Goal: Entertainment & Leisure: Consume media (video, audio)

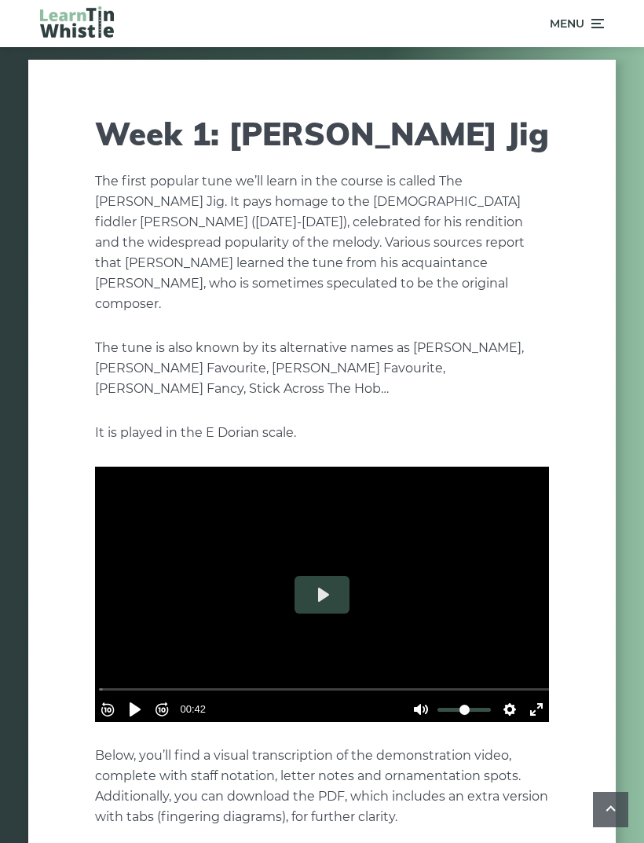
scroll to position [1210, 0]
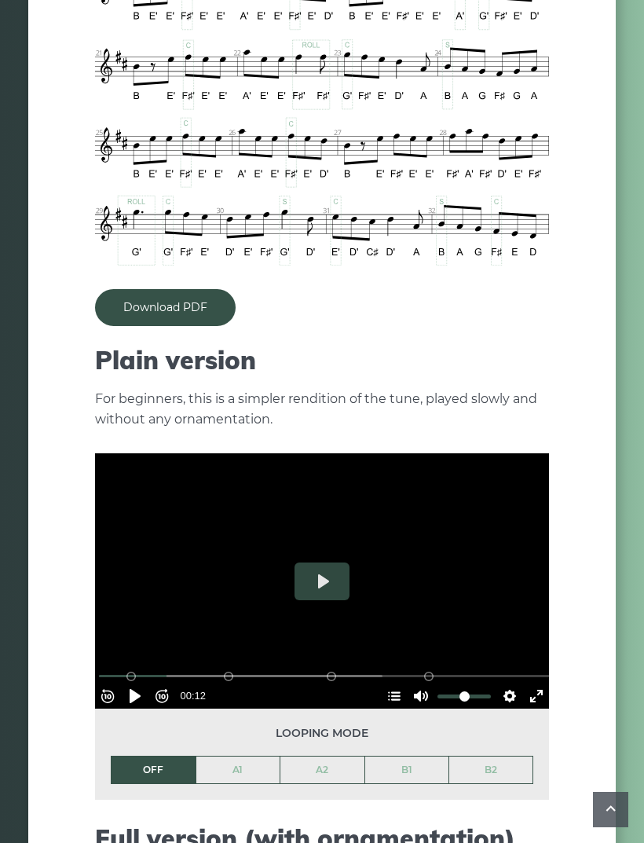
click at [329, 562] on button "Play" at bounding box center [321, 581] width 55 height 38
click at [148, 683] on button "Pause Play" at bounding box center [134, 695] width 25 height 25
click at [141, 683] on button "Pause Play" at bounding box center [134, 695] width 25 height 25
click at [136, 671] on div "A1 (Bars 1-8)" at bounding box center [130, 675] width 9 height 9
type input "****"
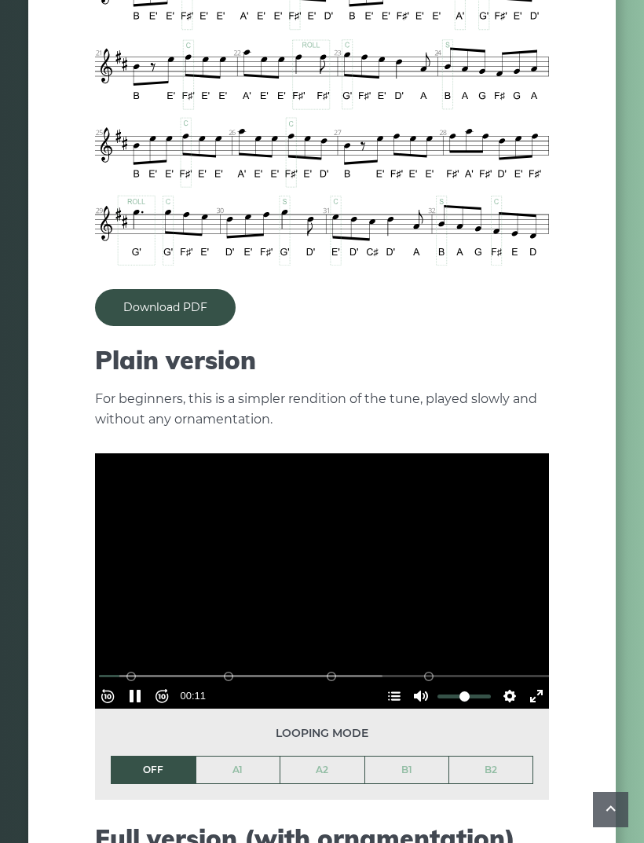
click at [316, 568] on div at bounding box center [322, 580] width 454 height 255
click at [302, 597] on div at bounding box center [322, 580] width 454 height 255
click at [146, 683] on button "Pause Play" at bounding box center [134, 695] width 25 height 25
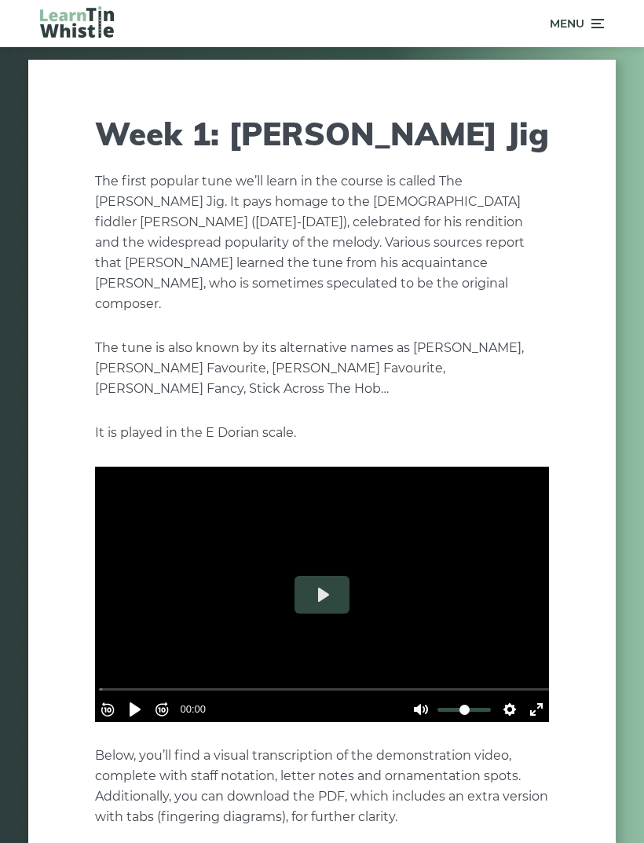
scroll to position [1210, 0]
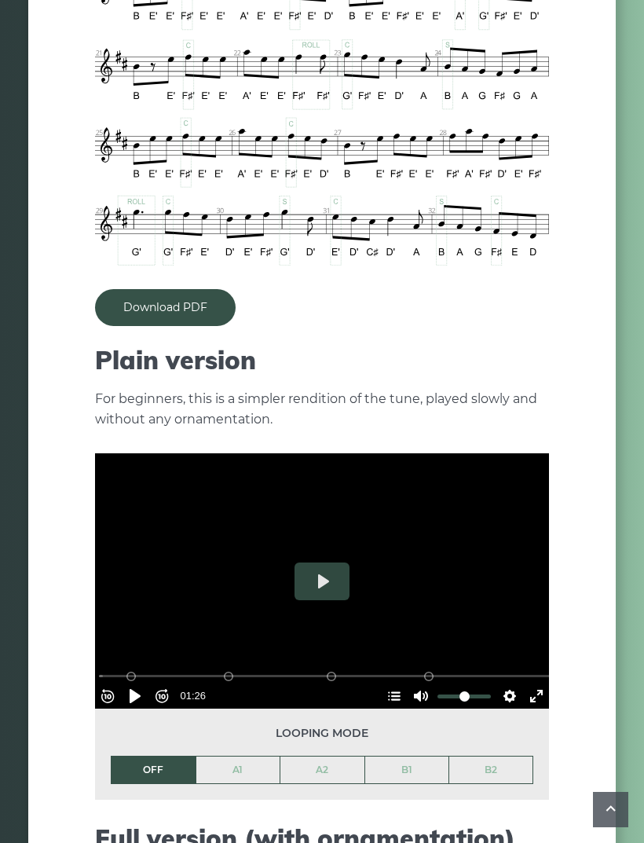
click at [329, 562] on button "Play" at bounding box center [321, 581] width 55 height 38
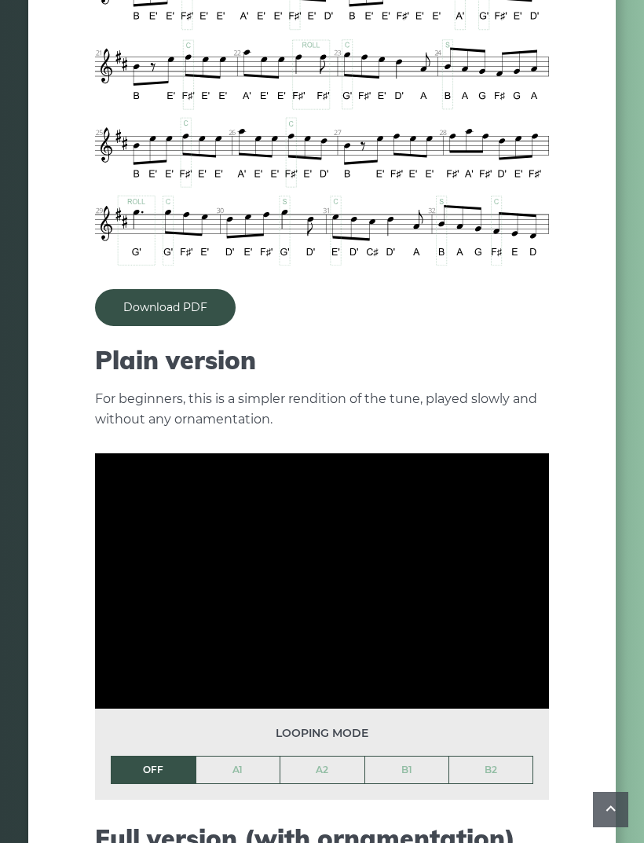
click at [64, 558] on div "Week 1: [PERSON_NAME] Jig The first popular tune we’ll learn in the course is c…" at bounding box center [321, 674] width 587 height 3603
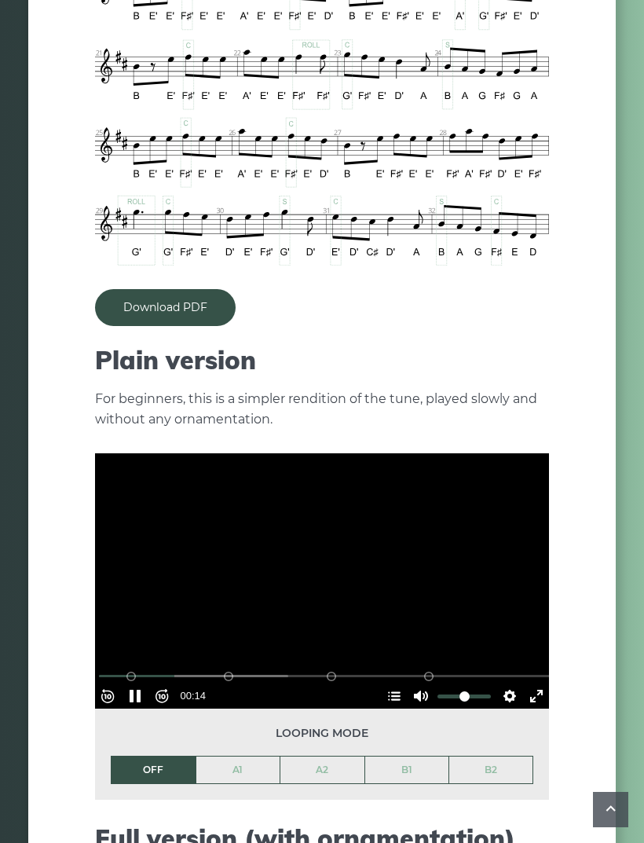
click at [506, 683] on button "Settings" at bounding box center [509, 695] width 25 height 25
click at [481, 689] on input "Volume" at bounding box center [463, 696] width 53 height 15
type input "*****"
click at [408, 683] on button "Unmute Mute" at bounding box center [420, 695] width 25 height 25
type input "*"
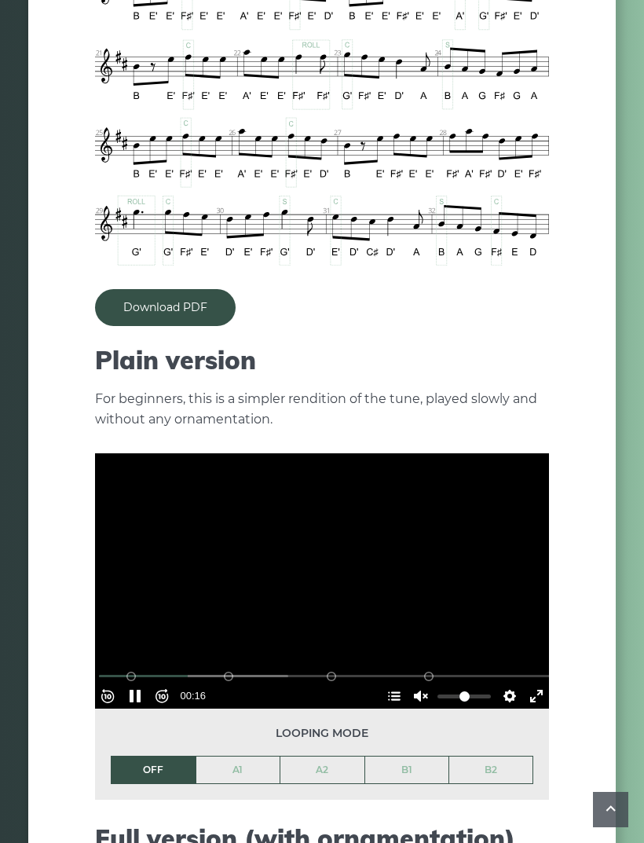
type input "*****"
click at [416, 683] on button "Unmute Mute" at bounding box center [420, 695] width 25 height 25
type input "*"
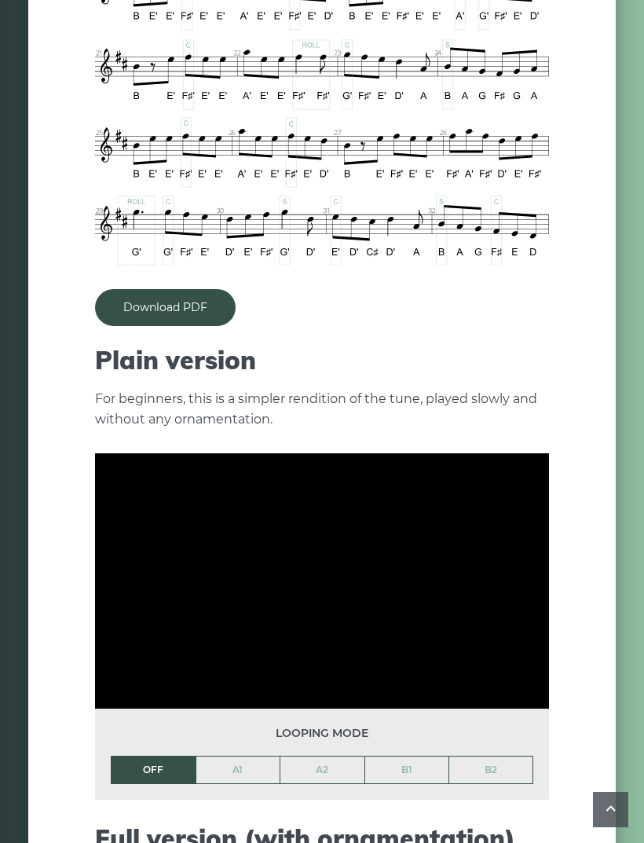
click at [233, 756] on link "A1" at bounding box center [238, 769] width 84 height 27
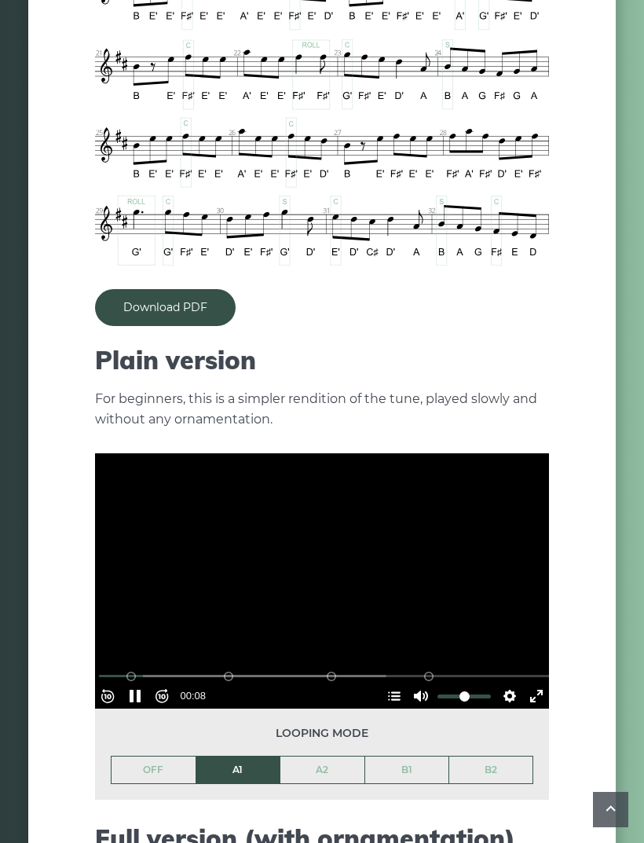
click at [325, 559] on div at bounding box center [322, 580] width 454 height 255
type input "*****"
click at [140, 683] on button "Pause Play" at bounding box center [134, 695] width 25 height 25
